Goal: Find specific page/section: Find specific page/section

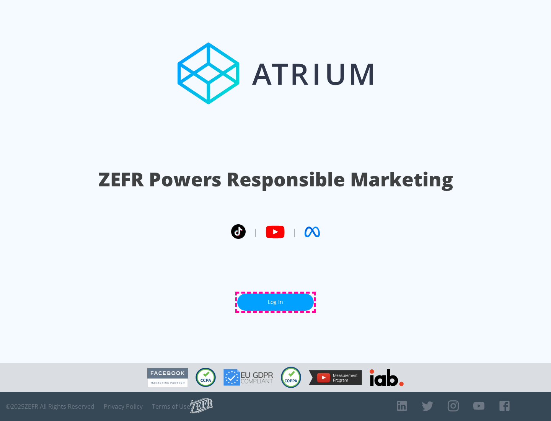
click at [276, 302] on link "Log In" at bounding box center [275, 301] width 77 height 17
